Goal: Find contact information: Obtain details needed to contact an individual or organization

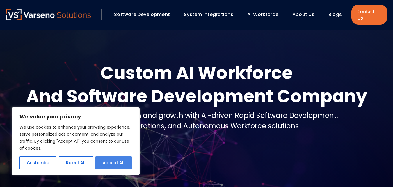
click at [132, 162] on button "Accept All" at bounding box center [113, 162] width 36 height 13
checkbox input "true"
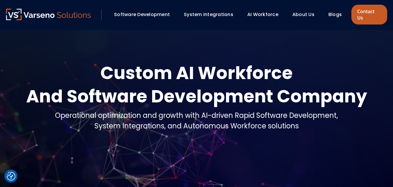
click at [364, 14] on link "Contact Us" at bounding box center [368, 15] width 35 height 20
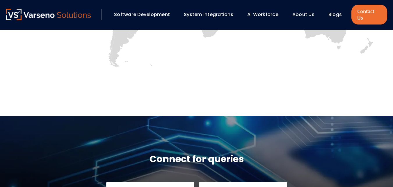
scroll to position [524, 0]
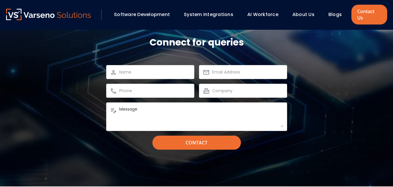
click at [151, 68] on input "text" at bounding box center [154, 71] width 71 height 7
type input "Victoria Rose"
type input "victoria.rose@thetargetinbox.com"
type input "7326826977"
type input "Thetargetinbox"
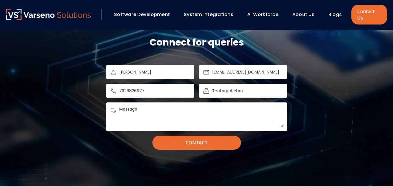
click at [160, 106] on textarea "Message" at bounding box center [201, 116] width 164 height 21
paste textarea "Hi, I work with IoT companies looking to connect with decision-makers involved …"
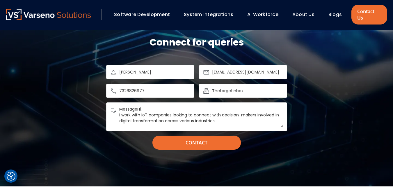
scroll to position [55, 0]
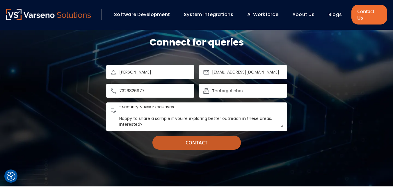
type textarea "MessageHi, I work with IoT companies looking to connect with decision-makers in…"
click at [189, 141] on input "Contact" at bounding box center [196, 142] width 88 height 14
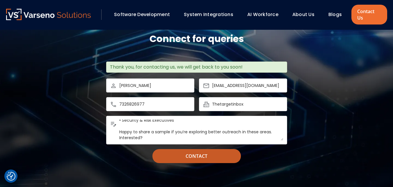
scroll to position [0, 0]
